Goal: Navigation & Orientation: Understand site structure

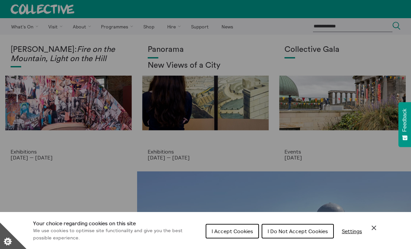
click at [276, 232] on span "I Do Not Accept Cookies" at bounding box center [297, 231] width 60 height 7
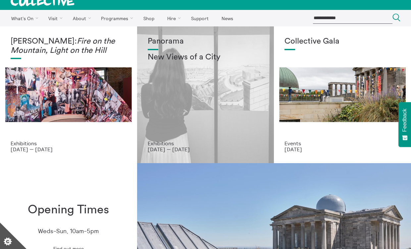
scroll to position [0, 0]
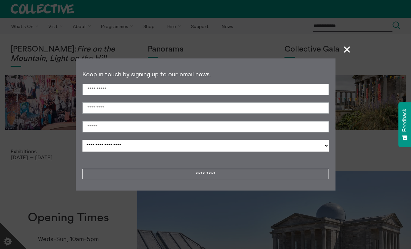
click at [347, 48] on span "+" at bounding box center [347, 50] width 20 height 20
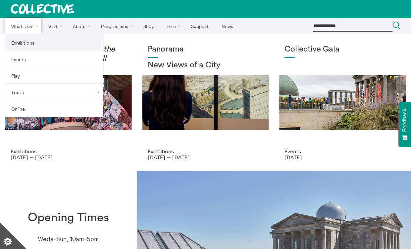
click at [25, 40] on link "Exhibitions" at bounding box center [54, 42] width 98 height 17
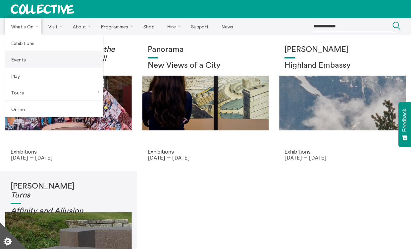
click at [24, 61] on link "Events" at bounding box center [54, 59] width 98 height 17
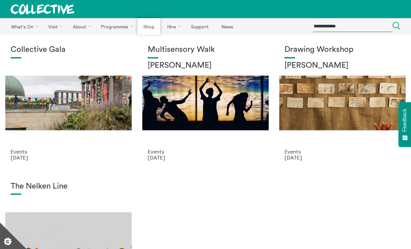
click at [148, 23] on link "Shop" at bounding box center [148, 26] width 22 height 17
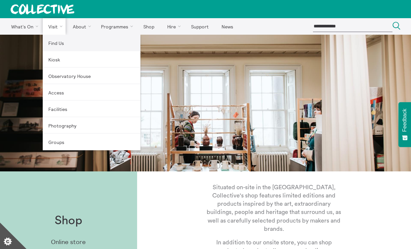
click at [68, 47] on link "Find Us" at bounding box center [92, 43] width 98 height 17
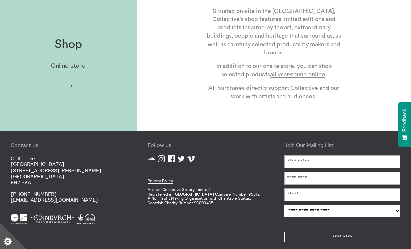
scroll to position [176, 0]
